Goal: Task Accomplishment & Management: Use online tool/utility

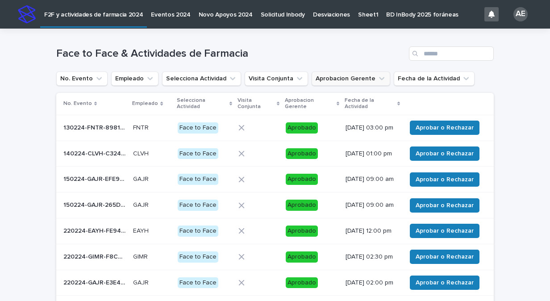
click at [379, 79] on icon "Aprobacion Gerente" at bounding box center [381, 78] width 5 height 3
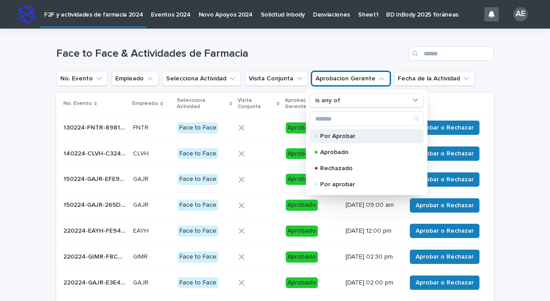
click at [343, 138] on p "Por Aprobar" at bounding box center [364, 136] width 89 height 6
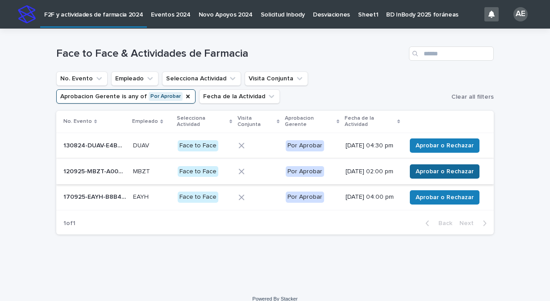
click at [450, 174] on span "Aprobar o Rechazar" at bounding box center [445, 171] width 58 height 9
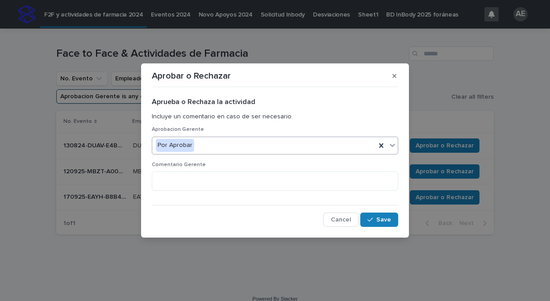
click at [389, 145] on icon at bounding box center [392, 145] width 9 height 9
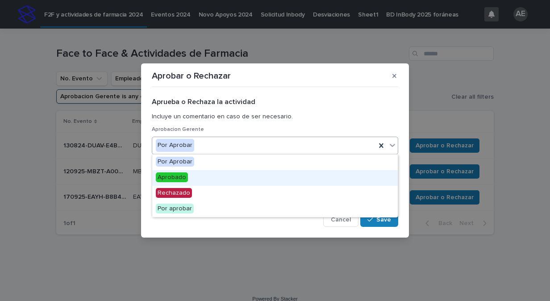
click at [354, 180] on div "Aprobado" at bounding box center [274, 178] width 245 height 16
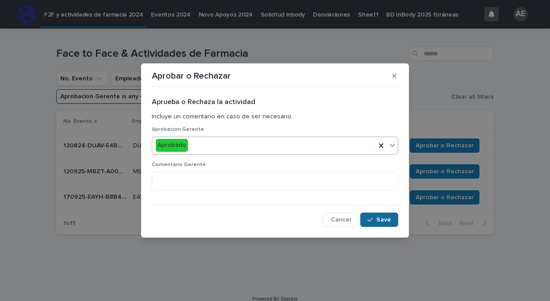
click at [378, 220] on span "Save" at bounding box center [383, 219] width 15 height 6
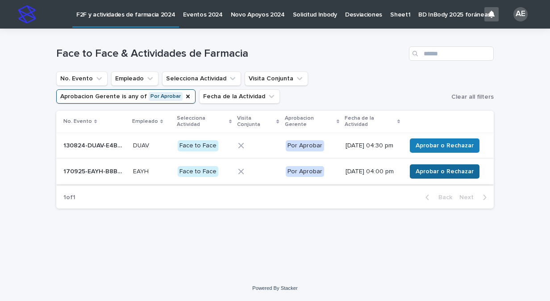
click at [461, 176] on span "Aprobar o Rechazar" at bounding box center [445, 171] width 58 height 9
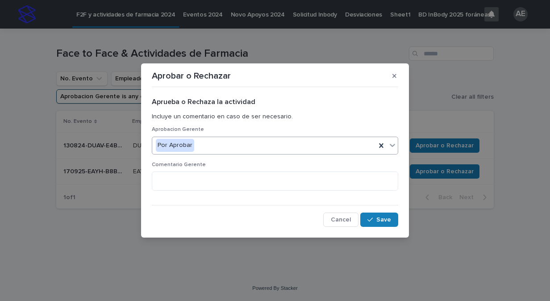
click at [393, 144] on icon at bounding box center [392, 145] width 9 height 9
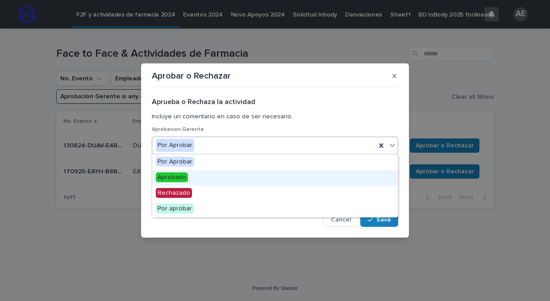
click at [372, 175] on div "Aprobado" at bounding box center [274, 178] width 245 height 16
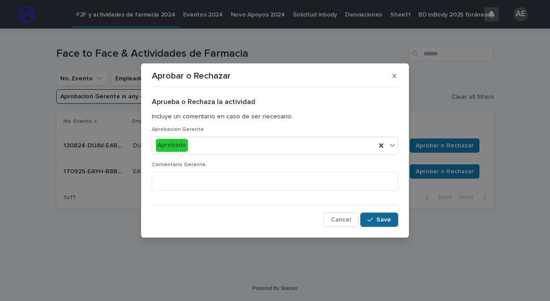
click at [383, 223] on button "Save" at bounding box center [379, 219] width 38 height 14
